Goal: Submit feedback/report problem

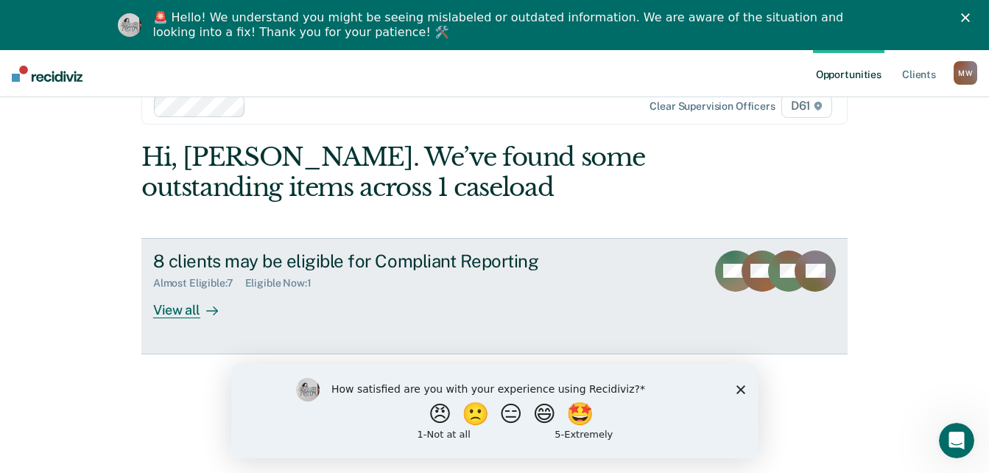
scroll to position [50, 0]
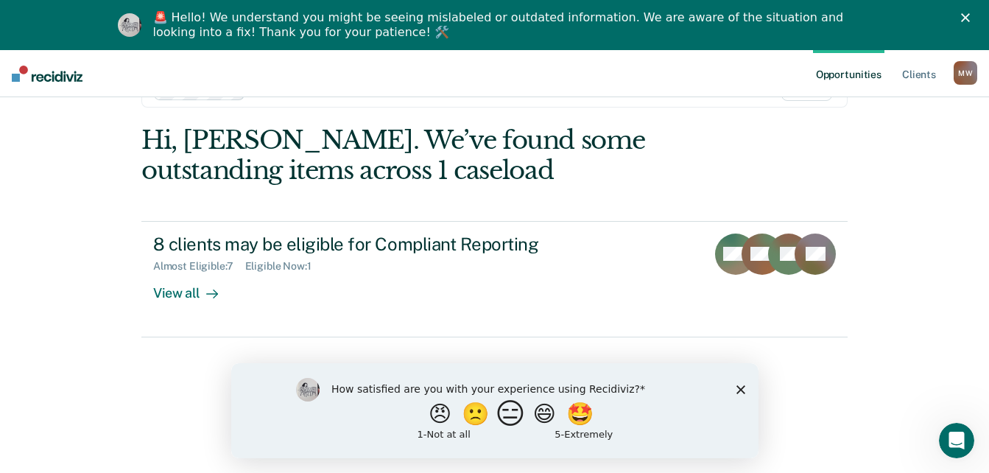
click at [506, 421] on button "😑" at bounding box center [512, 412] width 35 height 29
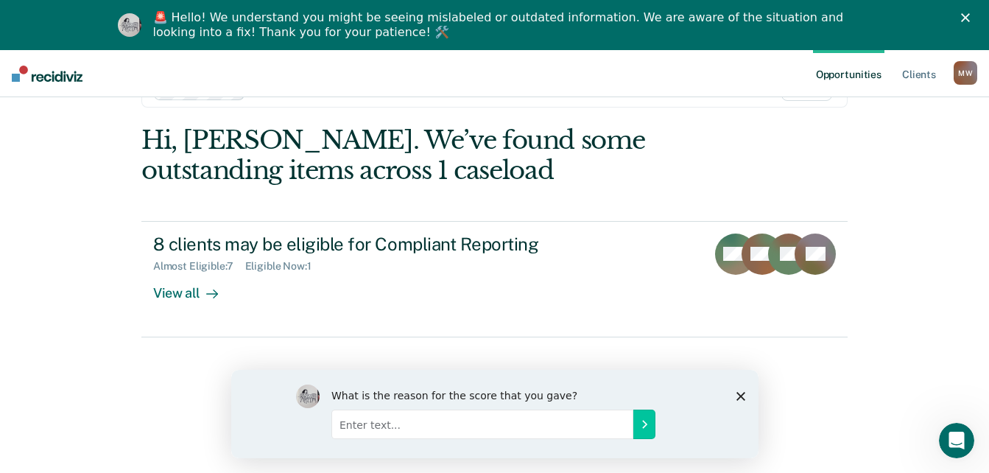
click at [540, 424] on input "Enter text..." at bounding box center [482, 423] width 302 height 29
type input "really is not much help, often incorrect and requires extra work to state the r…"
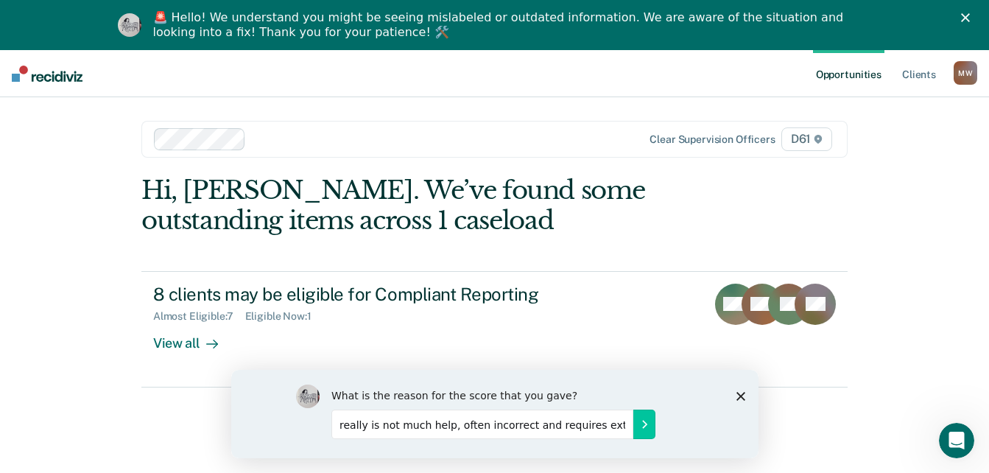
scroll to position [50, 0]
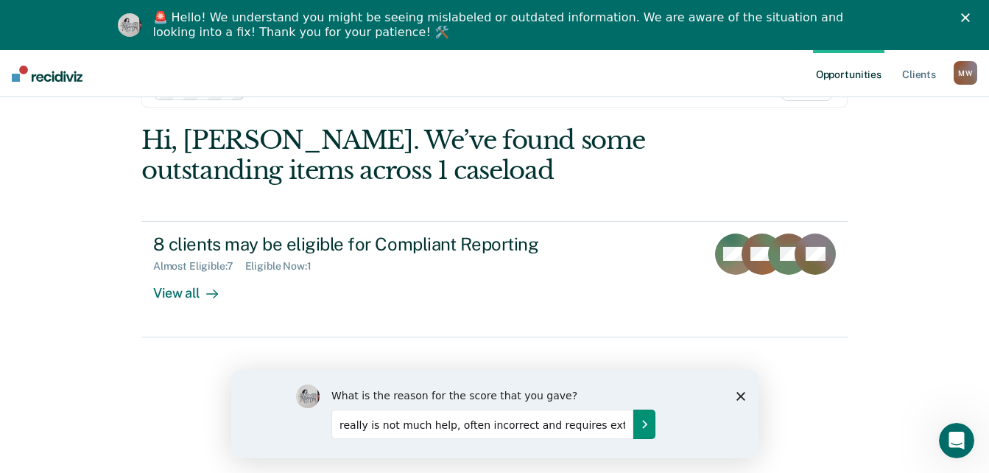
click at [640, 424] on icon "Submit your response" at bounding box center [644, 423] width 12 height 12
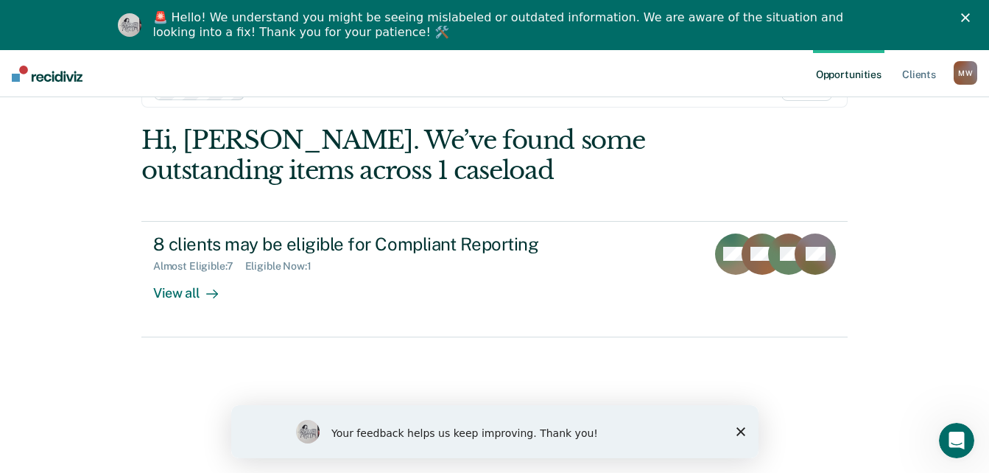
click at [738, 432] on icon "Close survey" at bounding box center [740, 431] width 9 height 9
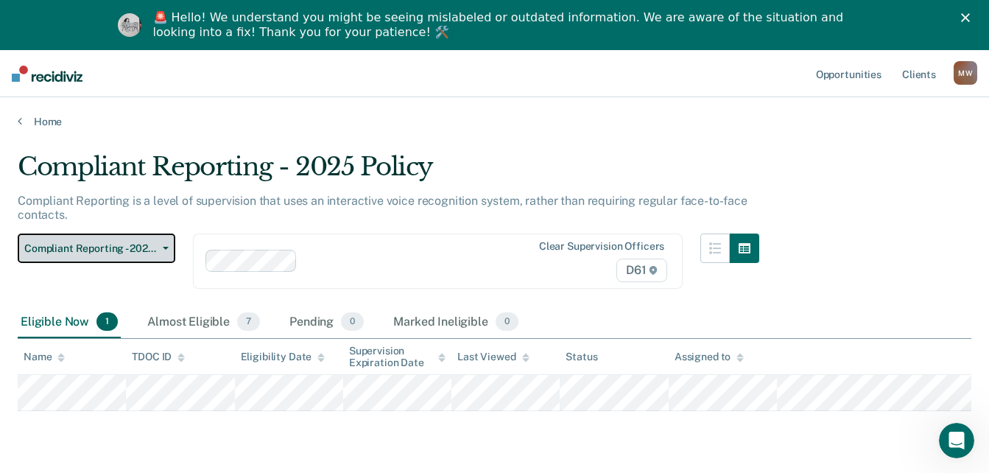
click at [166, 245] on button "Compliant Reporting - 2025 Policy" at bounding box center [97, 247] width 158 height 29
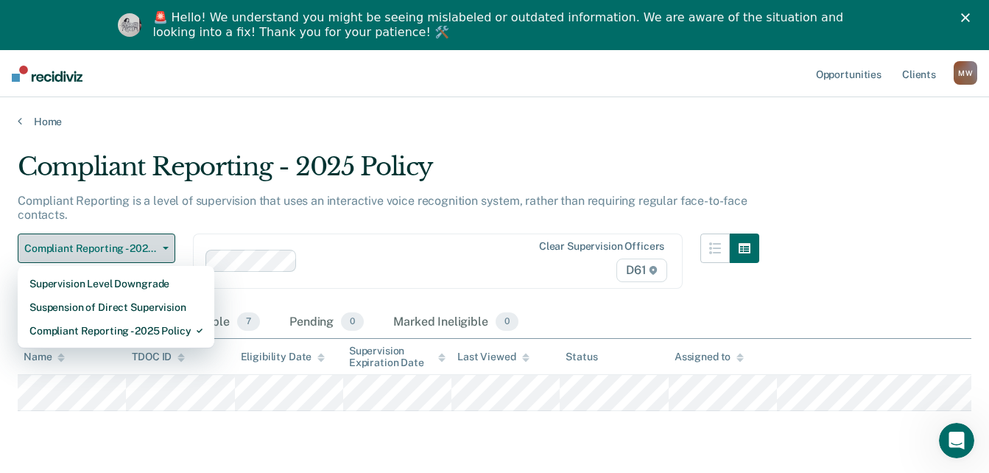
click at [166, 245] on button "Compliant Reporting - 2025 Policy" at bounding box center [97, 247] width 158 height 29
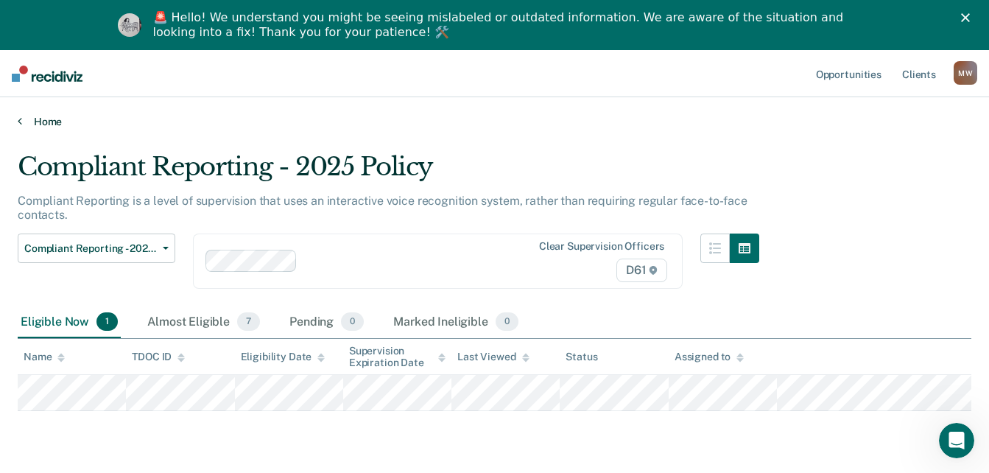
click at [51, 119] on link "Home" at bounding box center [494, 121] width 953 height 13
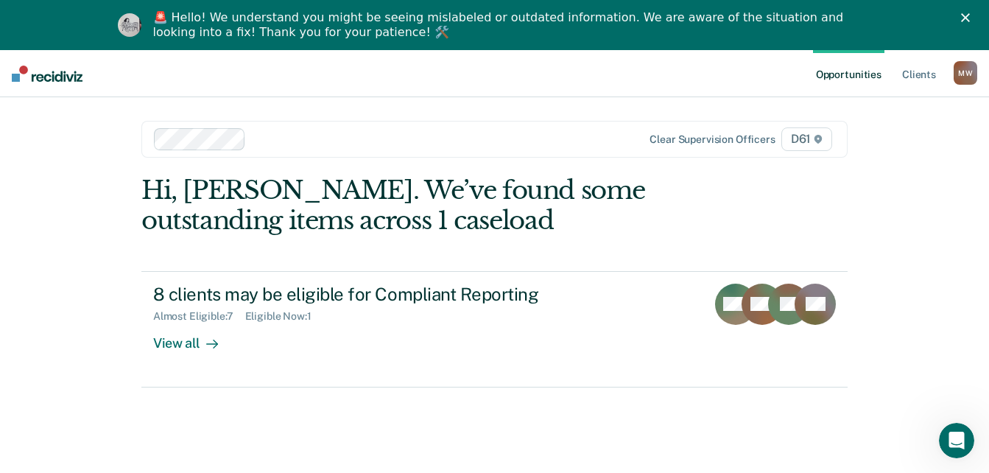
click at [970, 19] on icon "Close" at bounding box center [965, 17] width 9 height 9
